Goal: Transaction & Acquisition: Purchase product/service

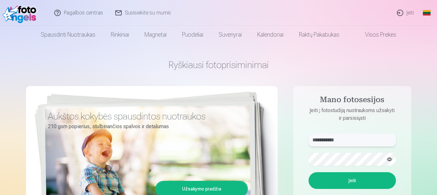
click at [339, 140] on input "**********" at bounding box center [351, 139] width 87 height 13
click at [355, 142] on input "**********" at bounding box center [351, 139] width 87 height 13
click at [329, 140] on input "**********" at bounding box center [351, 139] width 87 height 13
click at [388, 160] on button "button" at bounding box center [389, 159] width 12 height 12
click at [354, 149] on form "**********" at bounding box center [352, 180] width 100 height 95
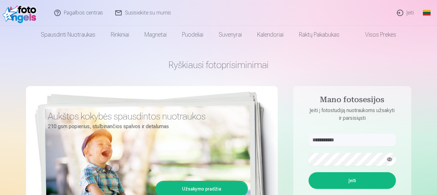
click at [352, 179] on button "Įeiti" at bounding box center [351, 180] width 87 height 17
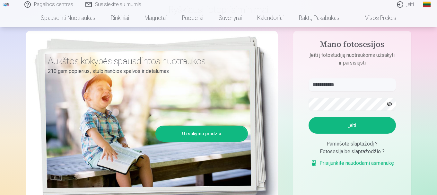
scroll to position [64, 0]
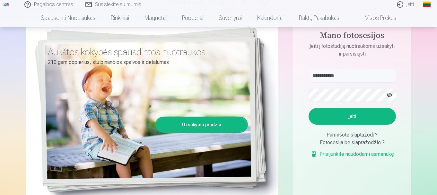
click at [345, 117] on button "Įeiti" at bounding box center [351, 116] width 87 height 17
click at [315, 76] on input "**********" at bounding box center [351, 75] width 87 height 13
type input "**********"
click at [352, 120] on button "Įeiti" at bounding box center [351, 116] width 87 height 17
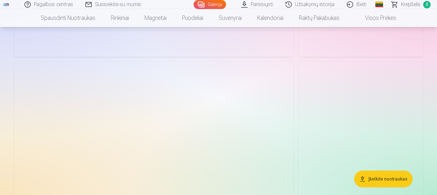
scroll to position [9576, 0]
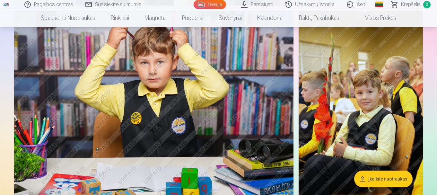
click at [378, 144] on img at bounding box center [360, 104] width 124 height 186
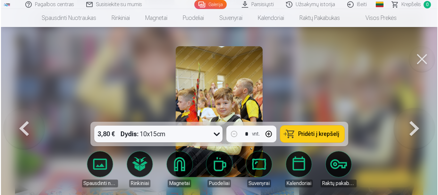
scroll to position [9612, 0]
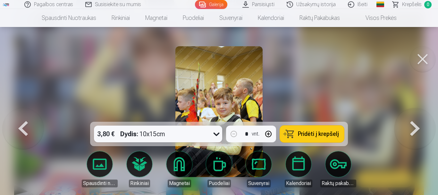
click at [218, 135] on icon at bounding box center [216, 134] width 10 height 10
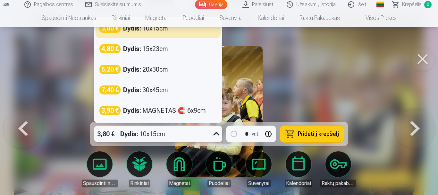
click at [218, 135] on icon at bounding box center [217, 134] width 6 height 4
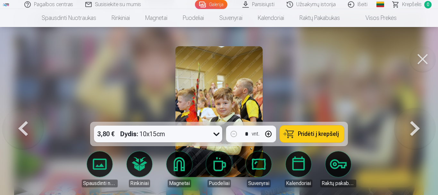
click at [412, 115] on button at bounding box center [415, 111] width 41 height 7
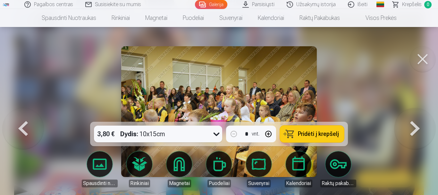
click at [412, 115] on button at bounding box center [415, 111] width 41 height 7
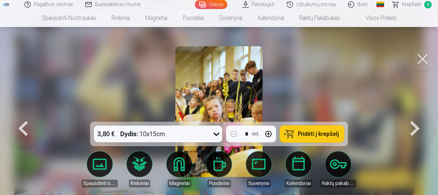
click at [412, 115] on button at bounding box center [415, 111] width 41 height 7
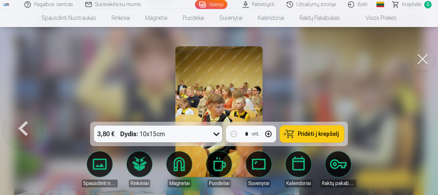
click at [412, 130] on div at bounding box center [219, 97] width 438 height 195
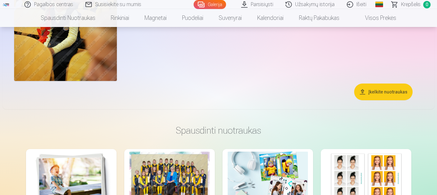
scroll to position [10089, 0]
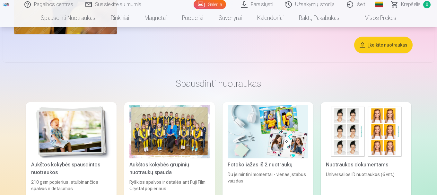
click at [141, 131] on div at bounding box center [169, 132] width 80 height 54
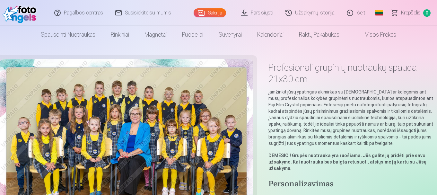
click at [138, 118] on img at bounding box center [126, 143] width 253 height 169
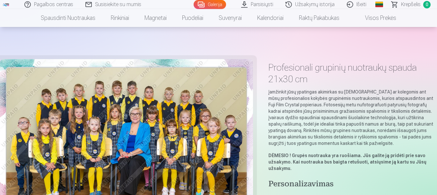
scroll to position [96, 0]
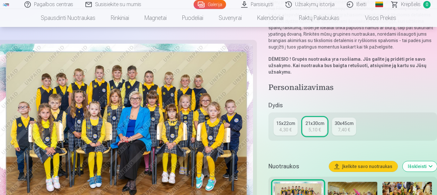
click at [280, 129] on div "4,30 €" at bounding box center [285, 129] width 12 height 6
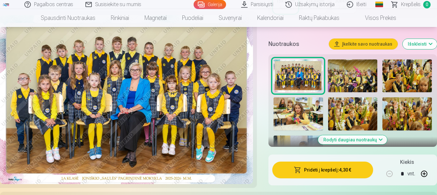
scroll to position [192, 0]
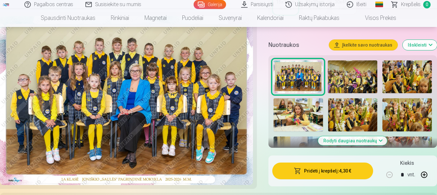
click at [369, 80] on img at bounding box center [352, 76] width 49 height 33
click at [312, 174] on button "Pridėti į krepšelį : 4,30 €" at bounding box center [322, 170] width 101 height 17
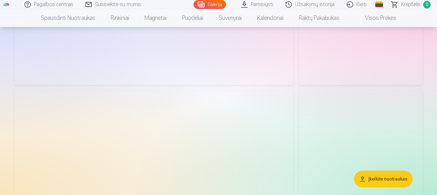
scroll to position [9559, 0]
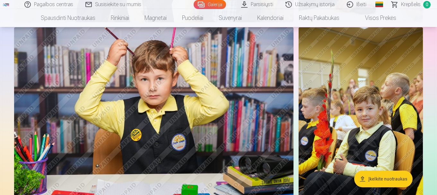
click at [348, 114] on img at bounding box center [360, 120] width 124 height 186
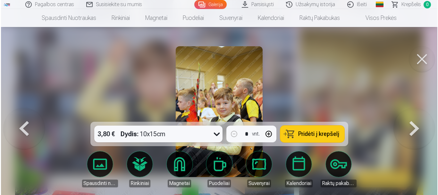
scroll to position [9595, 0]
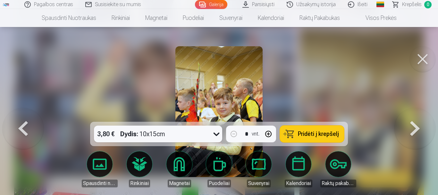
click at [328, 43] on div at bounding box center [219, 97] width 438 height 195
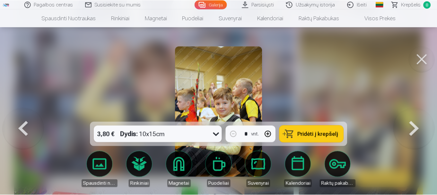
scroll to position [9559, 0]
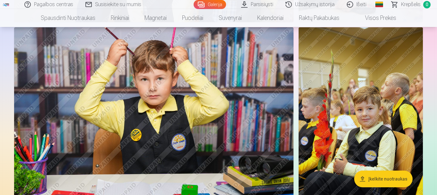
click at [352, 96] on img at bounding box center [360, 120] width 124 height 186
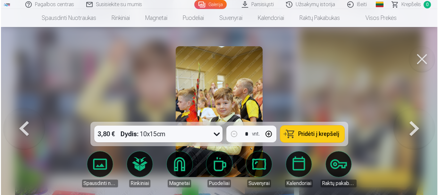
scroll to position [9595, 0]
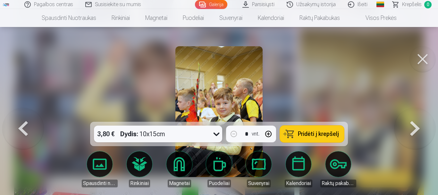
click at [311, 137] on span "Pridėti į krepšelį" at bounding box center [318, 134] width 41 height 6
click at [418, 64] on button at bounding box center [423, 59] width 26 height 26
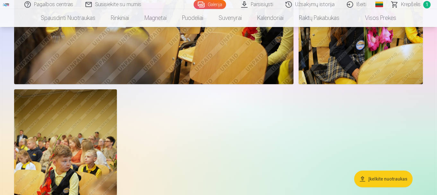
scroll to position [9944, 0]
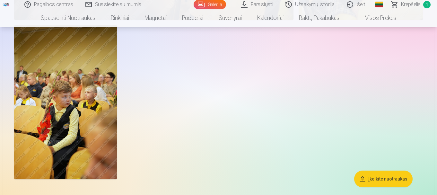
click at [89, 115] on img at bounding box center [65, 102] width 103 height 154
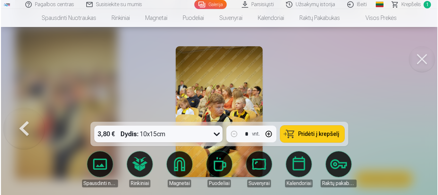
scroll to position [9982, 0]
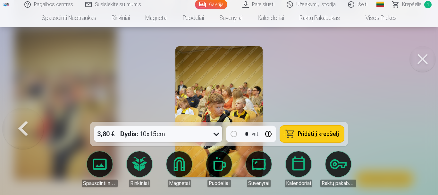
click at [308, 132] on span "Pridėti į krepšelį" at bounding box center [318, 134] width 41 height 6
click at [422, 64] on button at bounding box center [423, 59] width 26 height 26
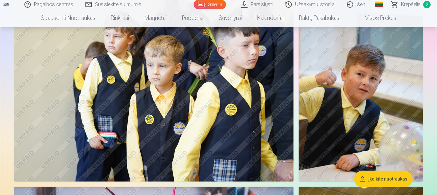
scroll to position [9431, 0]
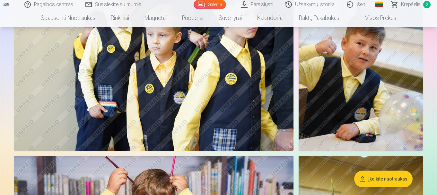
click at [379, 94] on img at bounding box center [360, 57] width 124 height 186
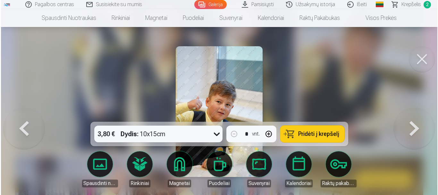
scroll to position [9467, 0]
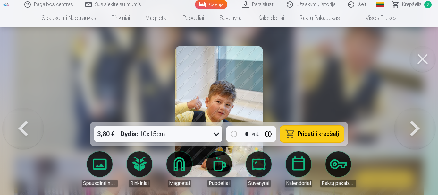
click at [312, 137] on span "Pridėti į krepšelį" at bounding box center [318, 134] width 41 height 6
click at [424, 56] on button at bounding box center [423, 59] width 26 height 26
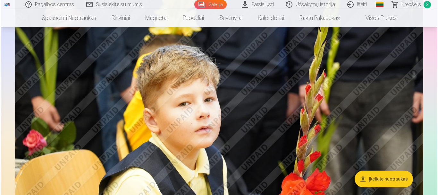
scroll to position [7057, 0]
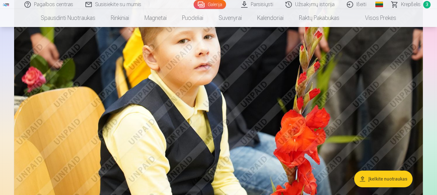
click at [279, 117] on img at bounding box center [218, 65] width 408 height 272
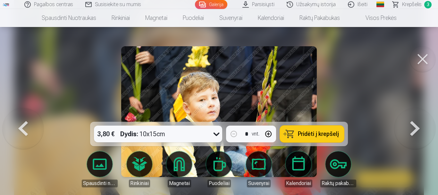
click at [320, 138] on button "Pridėti į krepšelį" at bounding box center [312, 133] width 64 height 17
click at [424, 59] on button at bounding box center [423, 59] width 26 height 26
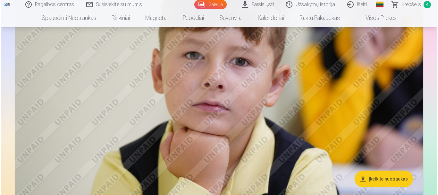
scroll to position [6485, 0]
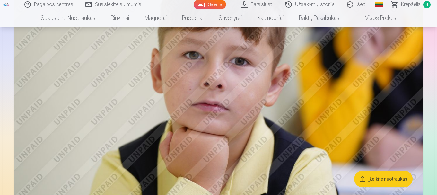
click at [253, 95] on img at bounding box center [218, 82] width 408 height 272
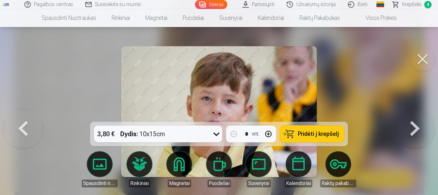
click at [298, 138] on button "Pridėti į krepšelį" at bounding box center [312, 133] width 64 height 17
click at [422, 58] on button at bounding box center [423, 59] width 26 height 26
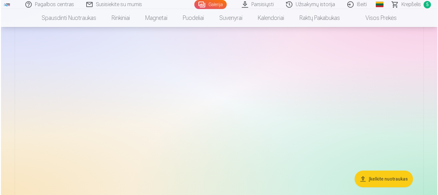
scroll to position [5659, 0]
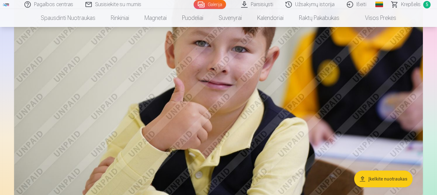
click at [376, 129] on img at bounding box center [218, 77] width 408 height 272
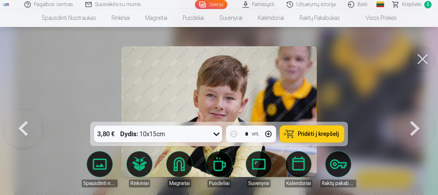
click at [311, 136] on span "Pridėti į krepšelį" at bounding box center [318, 134] width 41 height 6
click at [427, 53] on button at bounding box center [423, 59] width 26 height 26
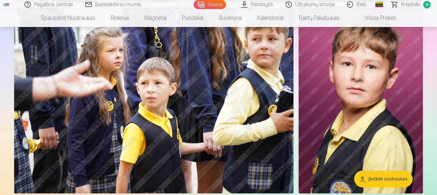
scroll to position [4546, 0]
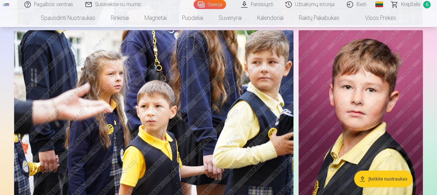
click at [359, 121] on img at bounding box center [360, 123] width 124 height 186
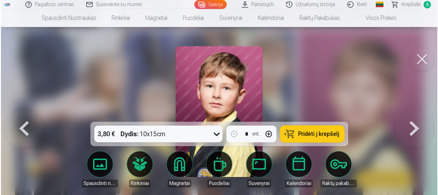
scroll to position [4563, 0]
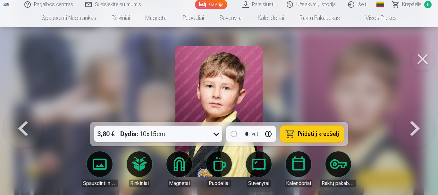
click at [323, 135] on span "Pridėti į krepšelį" at bounding box center [318, 134] width 41 height 6
click at [425, 54] on button at bounding box center [423, 59] width 26 height 26
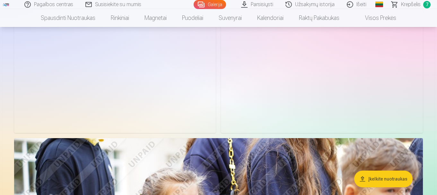
scroll to position [4065, 0]
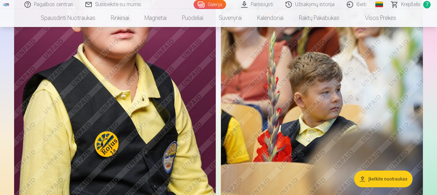
click at [314, 102] on img at bounding box center [322, 77] width 202 height 303
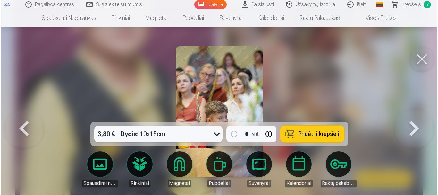
scroll to position [4081, 0]
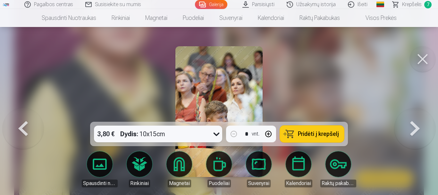
click at [315, 131] on span "Pridėti į krepšelį" at bounding box center [318, 134] width 41 height 6
click at [415, 64] on button at bounding box center [423, 59] width 26 height 26
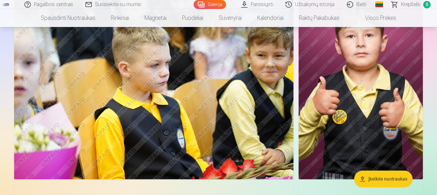
scroll to position [3584, 0]
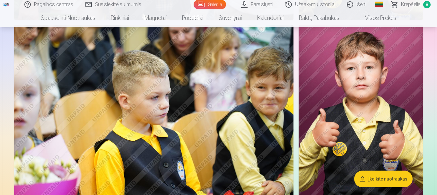
click at [237, 107] on img at bounding box center [153, 118] width 279 height 186
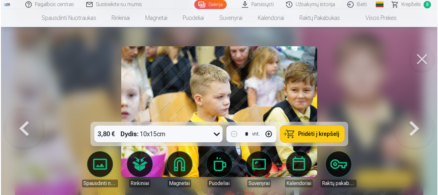
scroll to position [3597, 0]
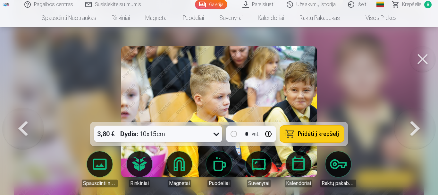
click at [312, 129] on button "Pridėti į krepšelį" at bounding box center [312, 133] width 64 height 17
click at [420, 63] on button at bounding box center [423, 59] width 26 height 26
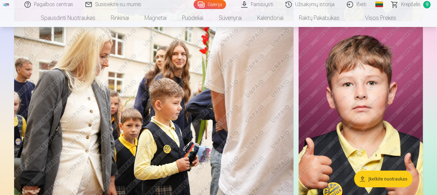
scroll to position [3360, 0]
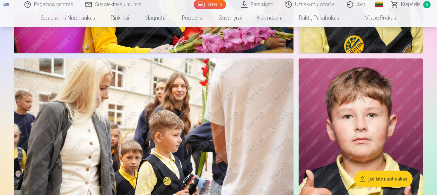
click at [200, 138] on img at bounding box center [153, 151] width 279 height 186
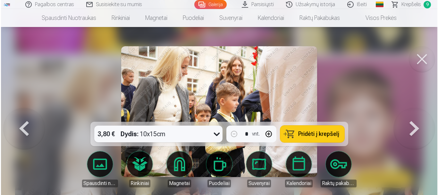
scroll to position [3371, 0]
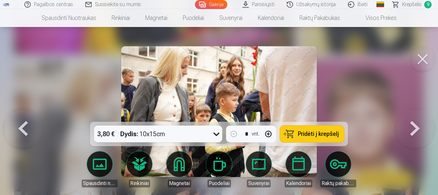
click at [368, 91] on div at bounding box center [219, 97] width 438 height 195
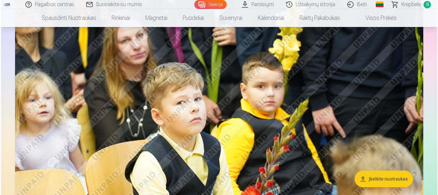
scroll to position [2975, 0]
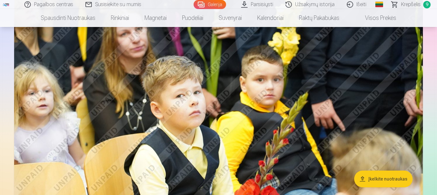
click at [205, 123] on img at bounding box center [218, 111] width 408 height 272
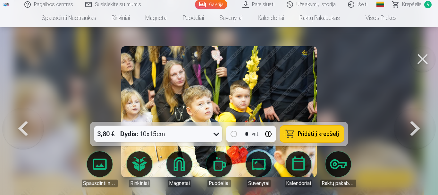
click at [306, 133] on span "Pridėti į krepšelį" at bounding box center [318, 134] width 41 height 6
click at [428, 58] on button at bounding box center [423, 59] width 26 height 26
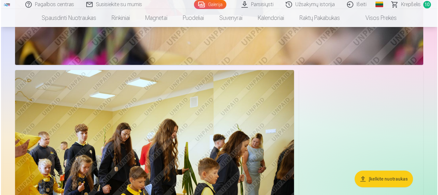
scroll to position [2578, 0]
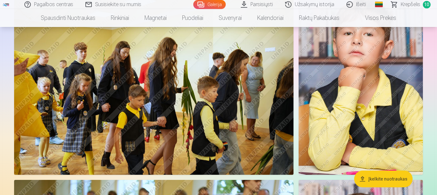
click at [225, 141] on img at bounding box center [153, 81] width 279 height 186
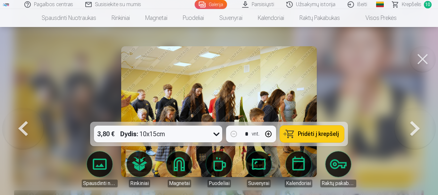
click at [303, 134] on span "Pridėti į krepšelį" at bounding box center [318, 134] width 41 height 6
click at [415, 61] on button at bounding box center [423, 59] width 26 height 26
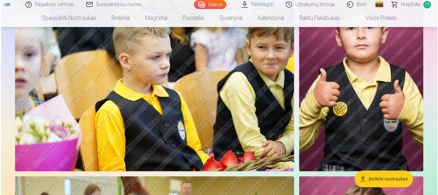
scroll to position [3625, 0]
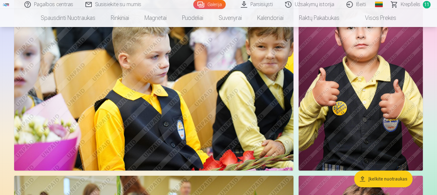
click at [220, 129] on img at bounding box center [153, 77] width 279 height 186
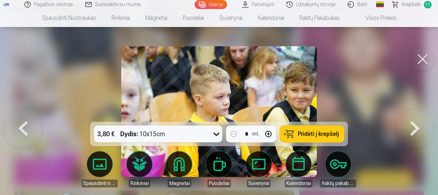
click at [369, 99] on div at bounding box center [219, 97] width 438 height 195
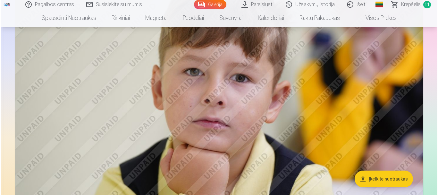
scroll to position [6531, 0]
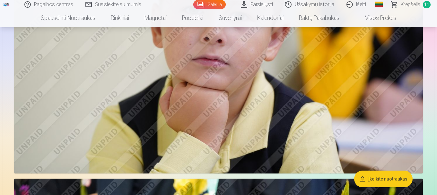
click at [291, 121] on img at bounding box center [218, 37] width 408 height 272
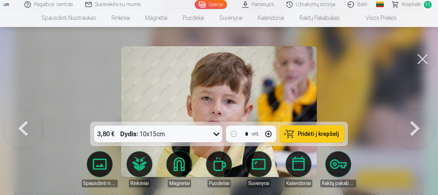
click at [428, 58] on button at bounding box center [423, 59] width 26 height 26
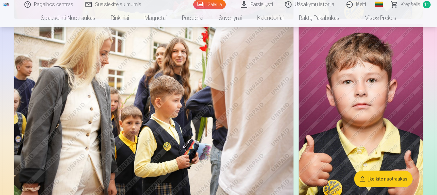
scroll to position [3490, 0]
